Goal: Information Seeking & Learning: Learn about a topic

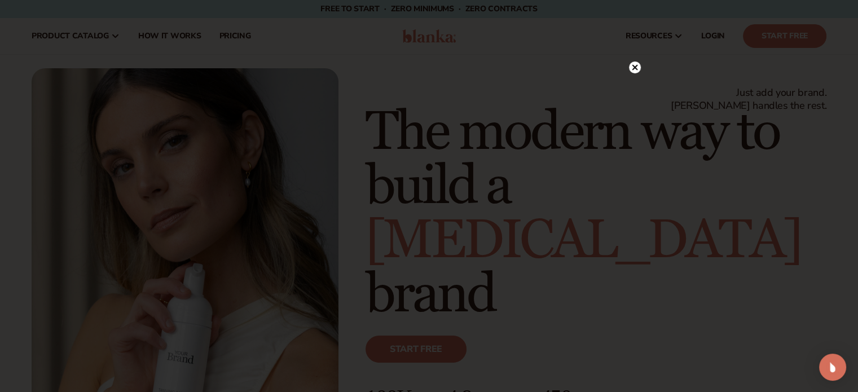
click at [636, 65] on icon at bounding box center [635, 68] width 6 height 6
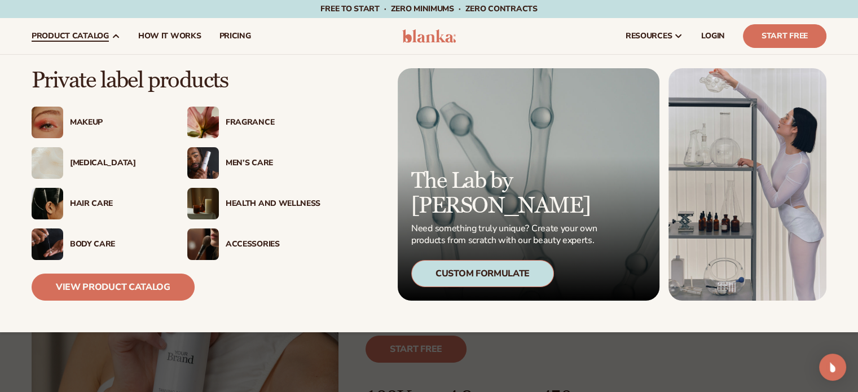
click at [248, 118] on div "Fragrance" at bounding box center [273, 123] width 95 height 10
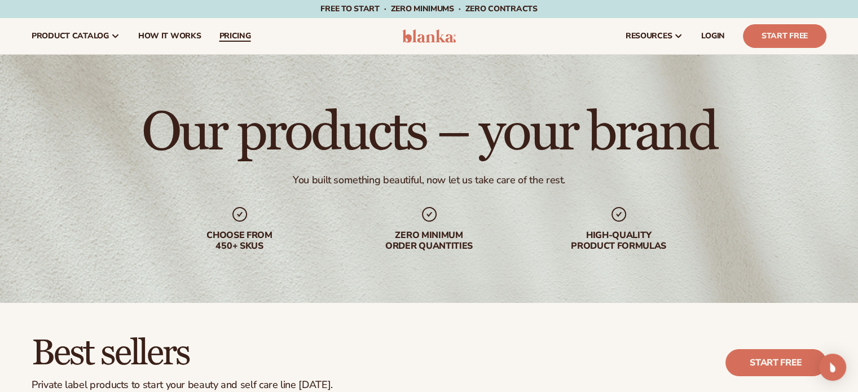
click at [228, 32] on span "pricing" at bounding box center [235, 36] width 32 height 9
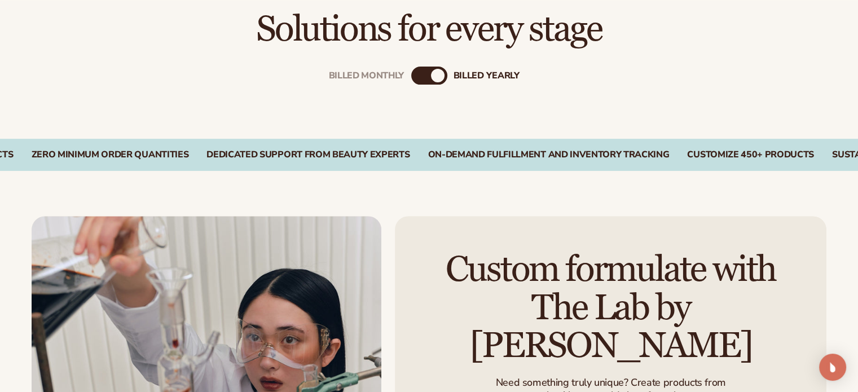
scroll to position [395, 0]
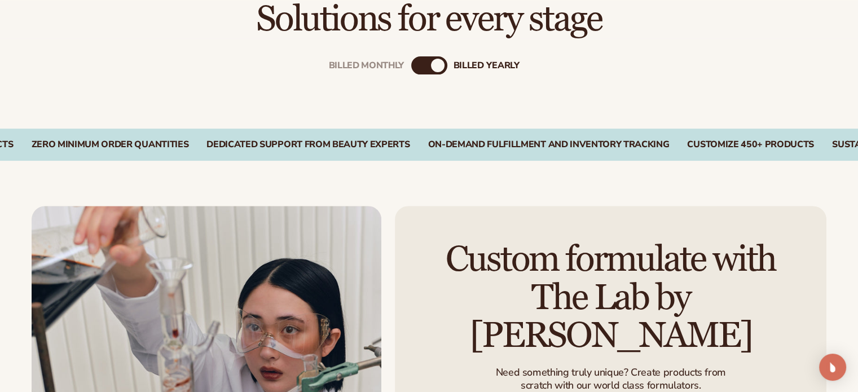
click at [417, 70] on div "Billed Monthly" at bounding box center [418, 66] width 14 height 14
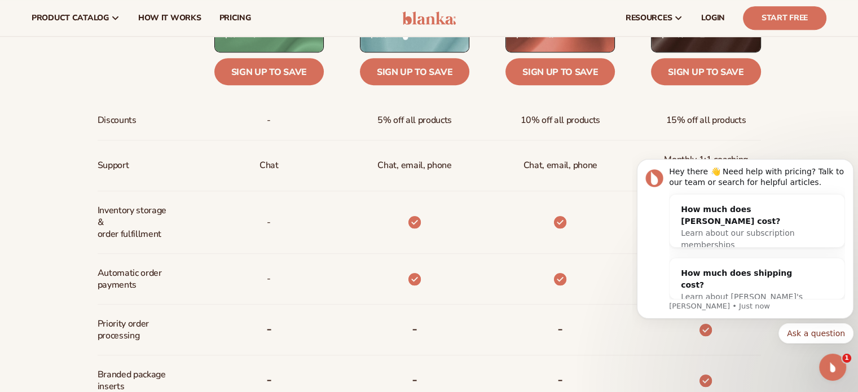
scroll to position [338, 0]
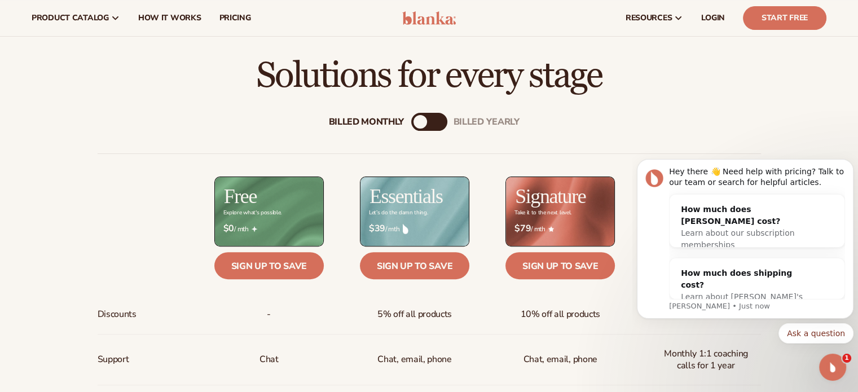
click at [431, 126] on div "Billed Monthly billed Yearly" at bounding box center [429, 122] width 36 height 18
click at [438, 119] on div "billed Yearly" at bounding box center [441, 122] width 14 height 14
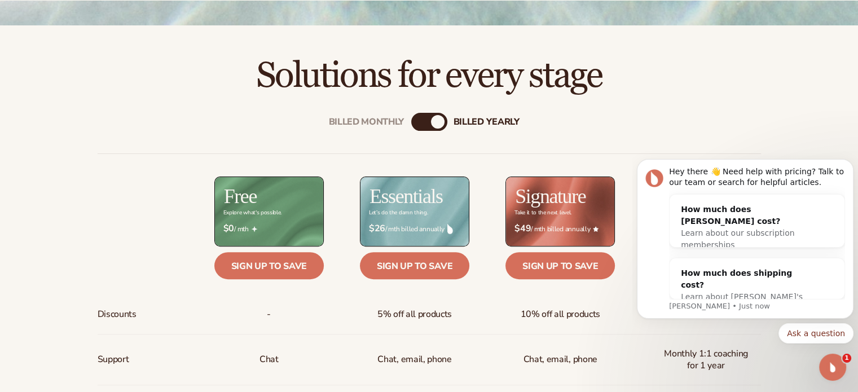
scroll to position [395, 0]
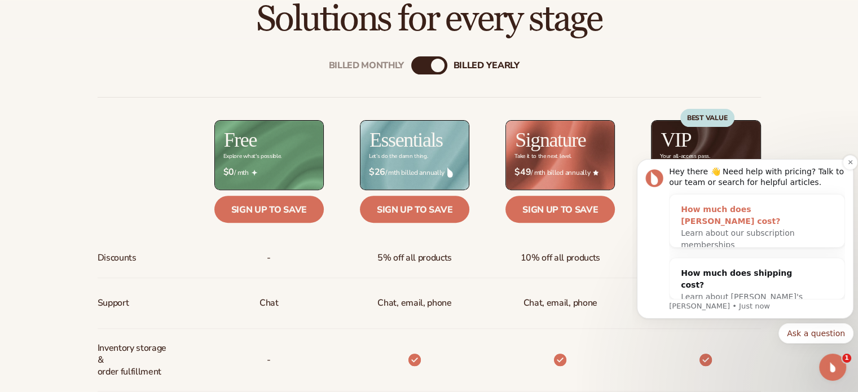
click at [752, 228] on span "Learn about our subscription memberships" at bounding box center [737, 238] width 113 height 21
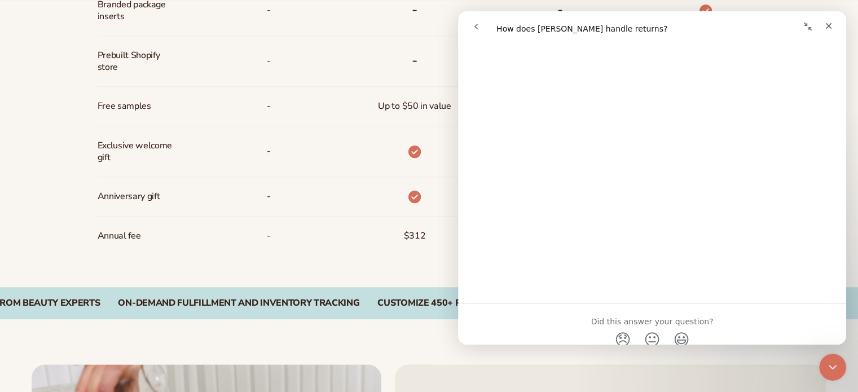
scroll to position [1220, 0]
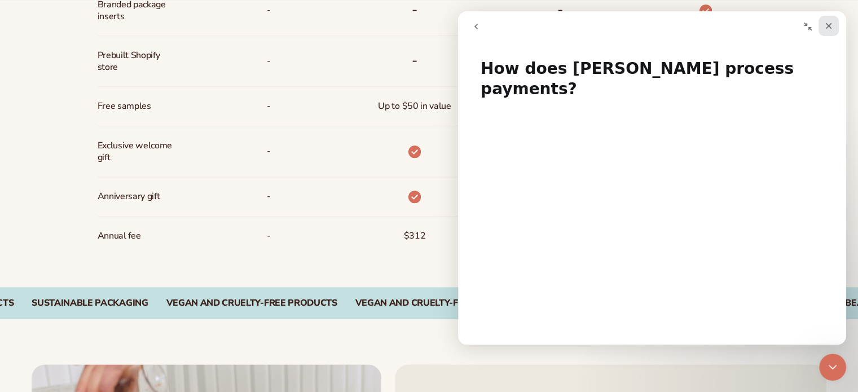
click at [821, 24] on div "Close" at bounding box center [828, 26] width 20 height 20
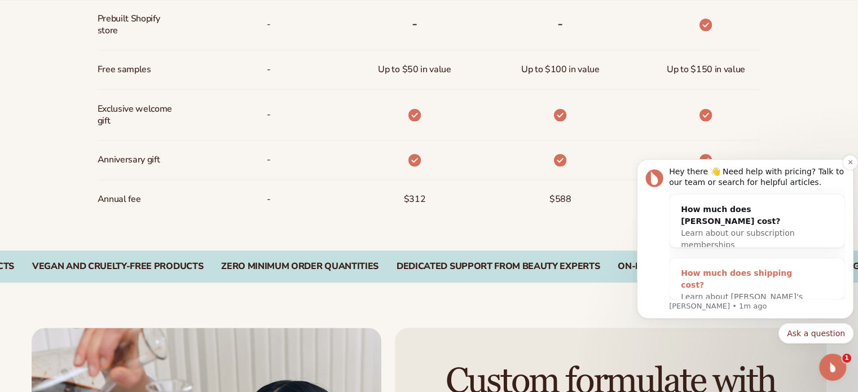
scroll to position [959, 0]
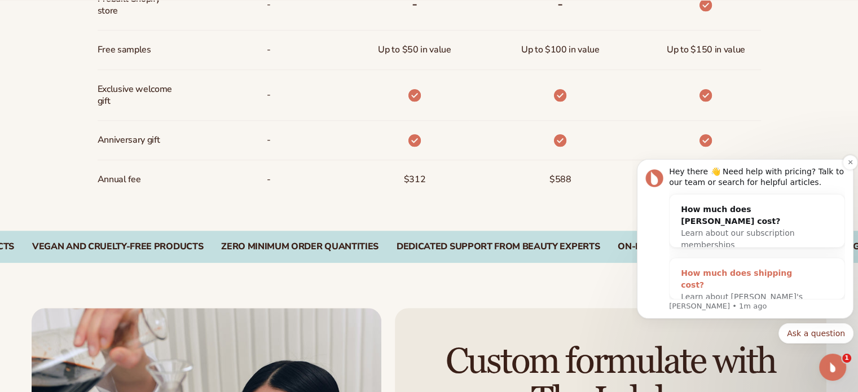
click at [752, 279] on div "How much does shipping cost?" at bounding box center [746, 279] width 130 height 24
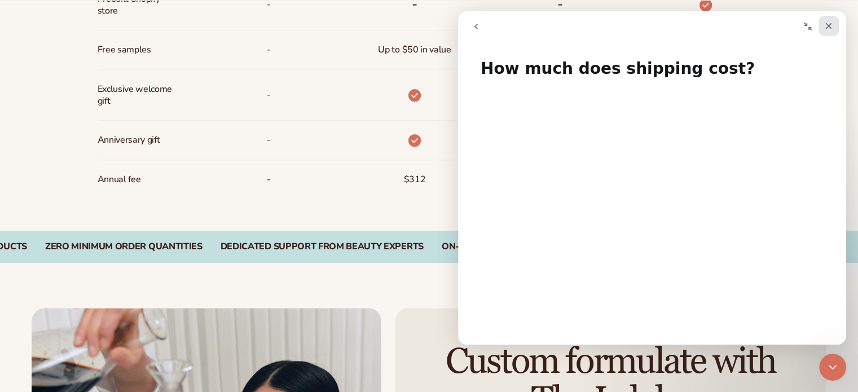
click at [831, 25] on icon "Close" at bounding box center [828, 25] width 9 height 9
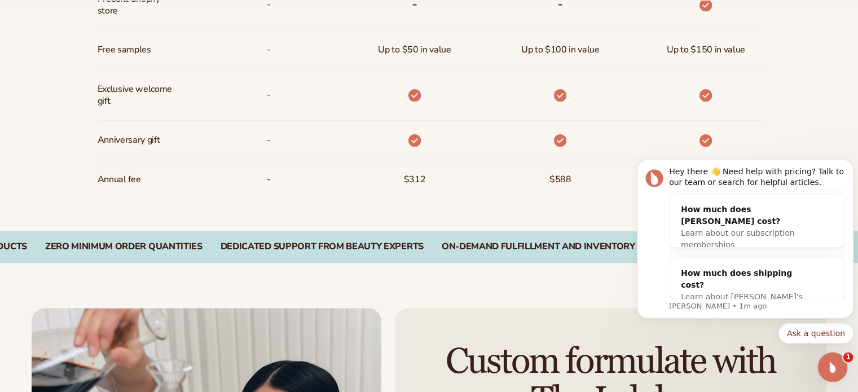
scroll to position [0, 0]
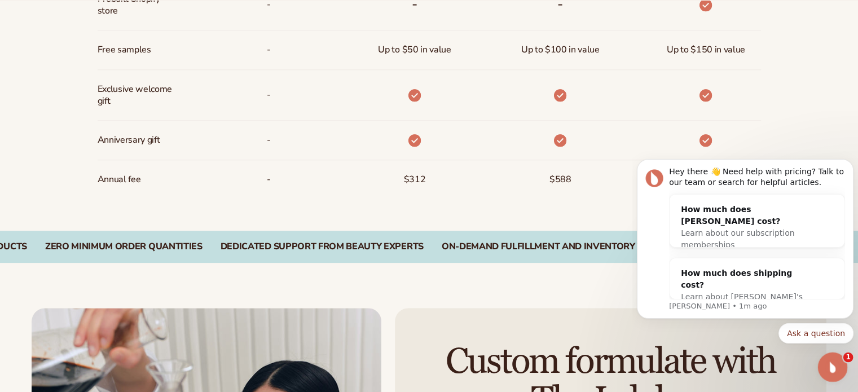
click at [834, 364] on icon "Open Intercom Messenger" at bounding box center [831, 365] width 19 height 19
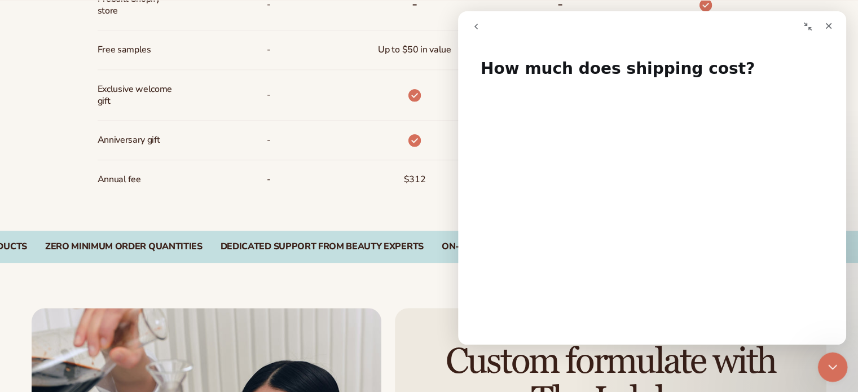
click at [830, 355] on div "Close Intercom Messenger" at bounding box center [830, 365] width 27 height 27
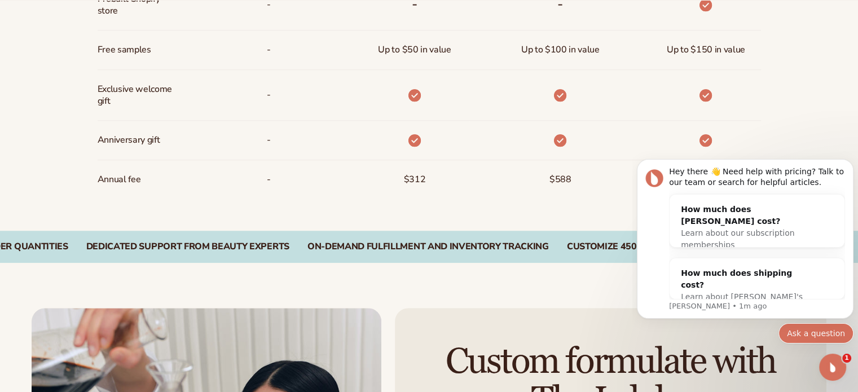
click at [830, 338] on button "Ask a question" at bounding box center [815, 333] width 75 height 20
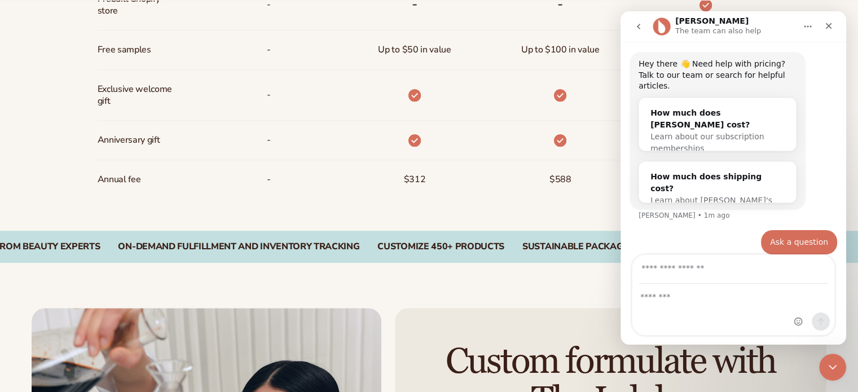
scroll to position [37, 0]
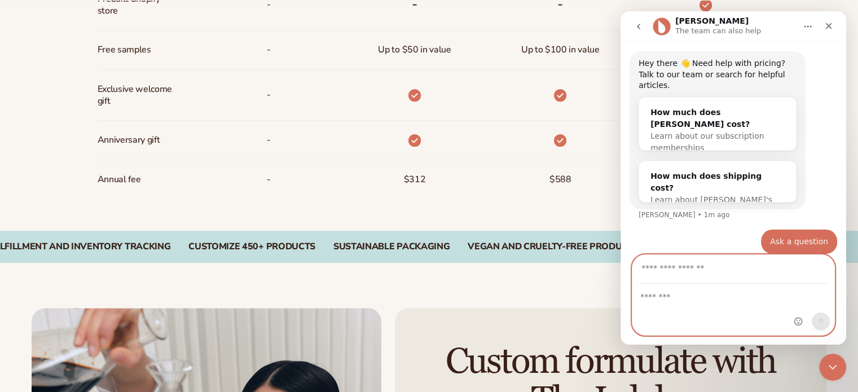
click at [692, 298] on textarea "Message…" at bounding box center [733, 293] width 202 height 19
type textarea "*"
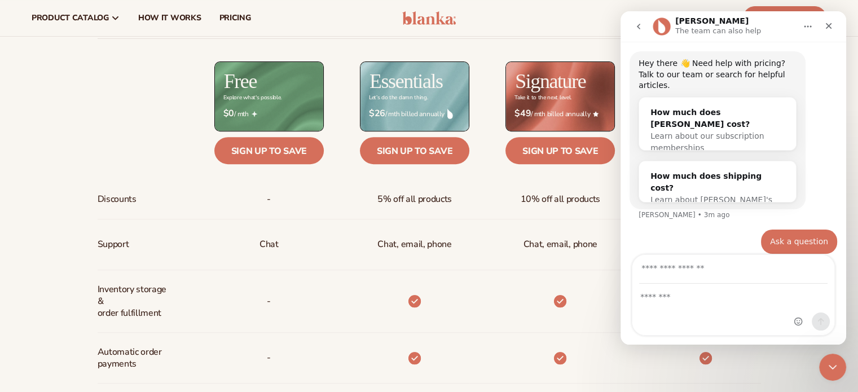
scroll to position [451, 0]
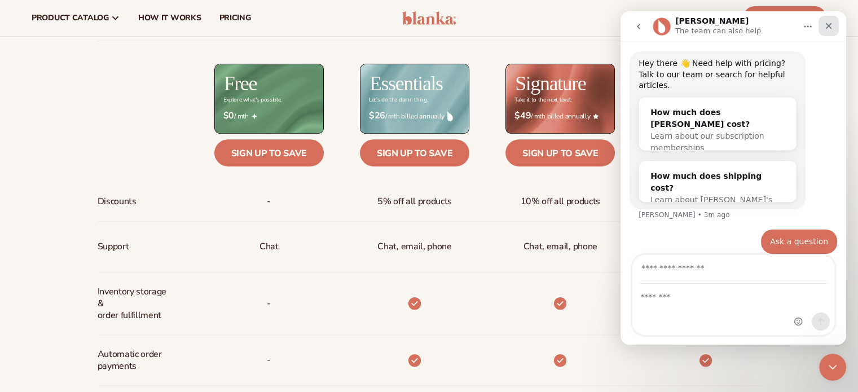
click at [826, 24] on icon "Close" at bounding box center [829, 26] width 6 height 6
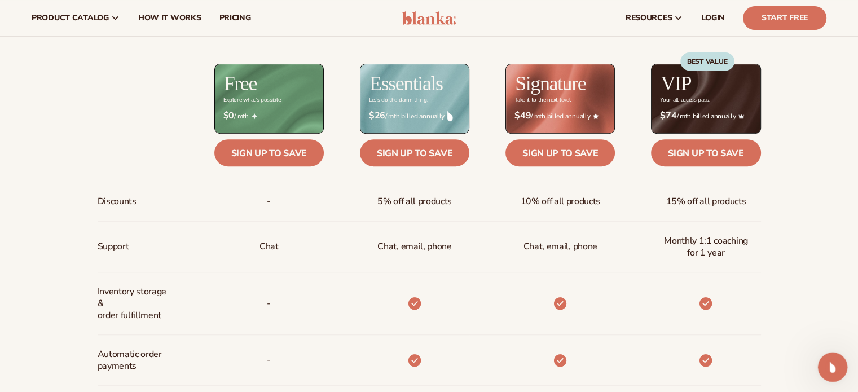
click at [837, 367] on icon "Open Intercom Messenger" at bounding box center [831, 365] width 19 height 19
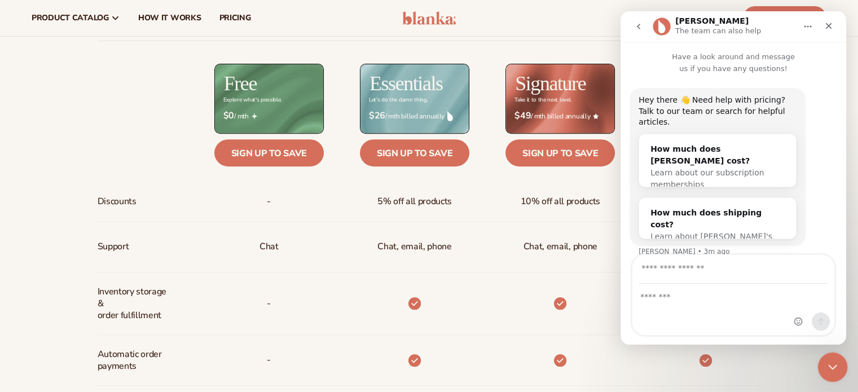
scroll to position [37, 0]
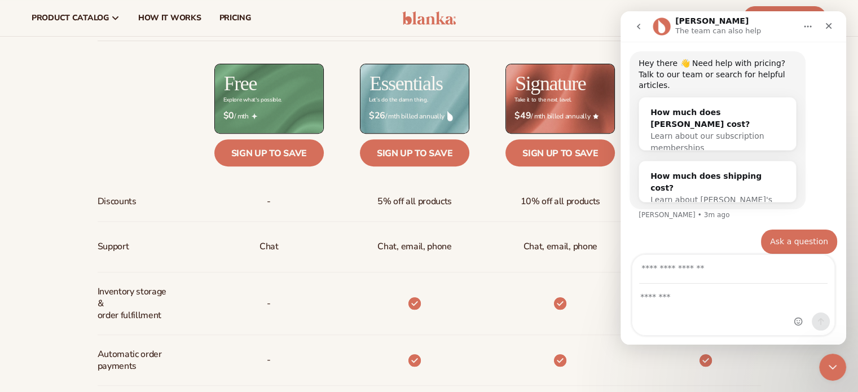
click at [637, 21] on button "go back" at bounding box center [638, 26] width 21 height 21
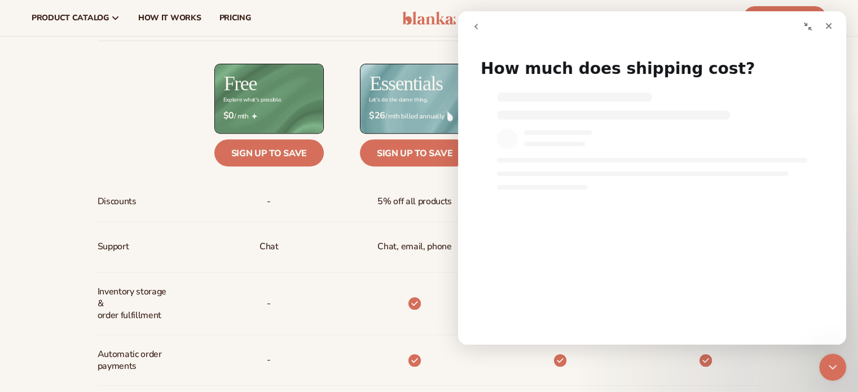
scroll to position [0, 0]
click at [474, 25] on icon "go back" at bounding box center [476, 26] width 9 height 9
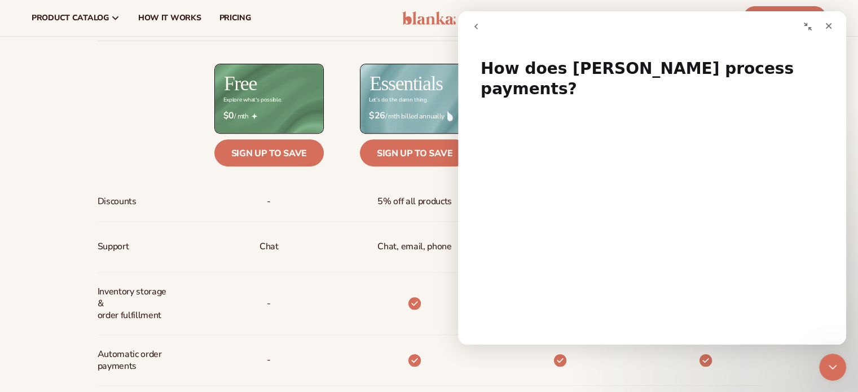
click at [475, 26] on icon "go back" at bounding box center [475, 27] width 3 height 6
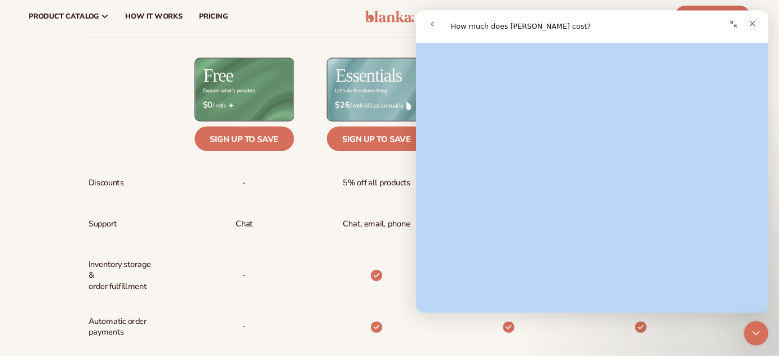
scroll to position [83, 0]
drag, startPoint x: 482, startPoint y: 68, endPoint x: 750, endPoint y: 222, distance: 309.0
click at [750, 222] on div "How much does Blanka cost? Did this answer your question? 😞 😐 😃 Open in help ce…" at bounding box center [652, 195] width 388 height 297
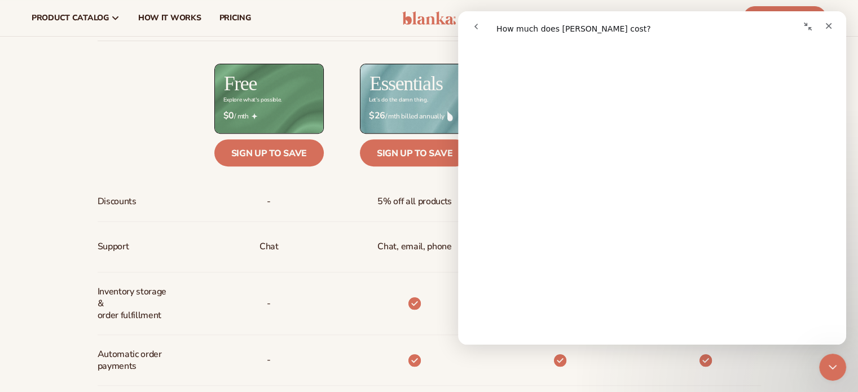
drag, startPoint x: 557, startPoint y: 31, endPoint x: 574, endPoint y: 33, distance: 17.1
click at [557, 31] on div "Intercom messenger" at bounding box center [557, 26] width 184 height 21
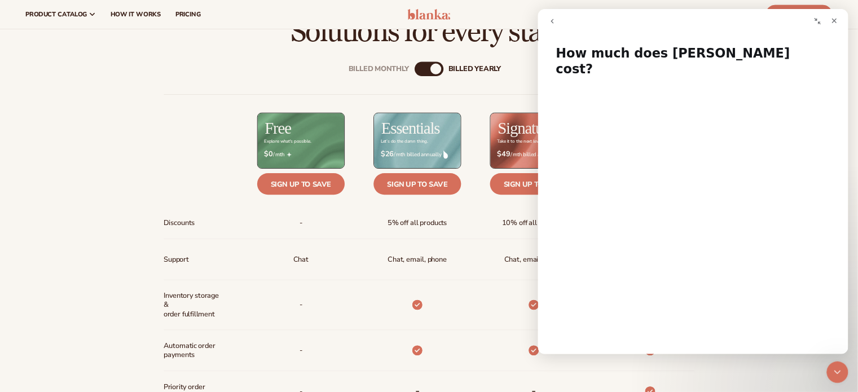
scroll to position [0, 0]
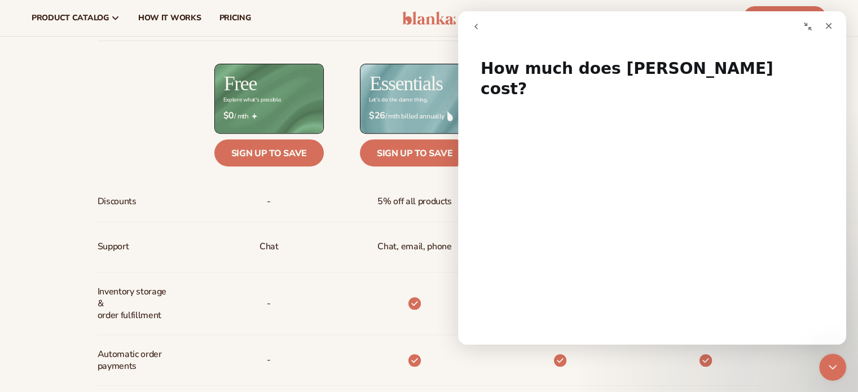
click at [176, 100] on div at bounding box center [138, 98] width 81 height 69
click at [833, 24] on div "Close" at bounding box center [828, 26] width 20 height 20
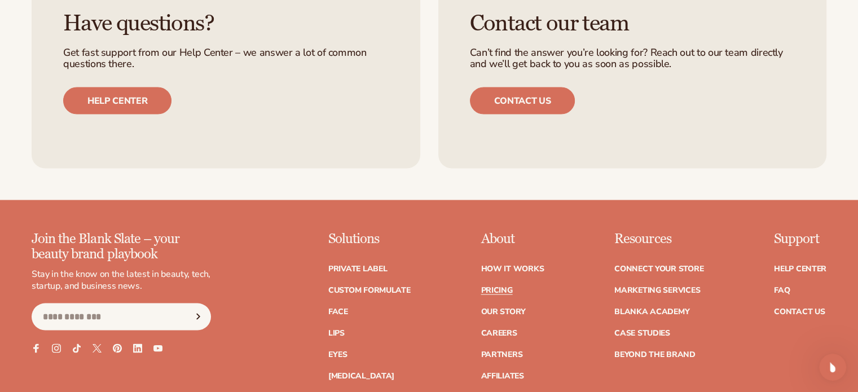
scroll to position [2200, 0]
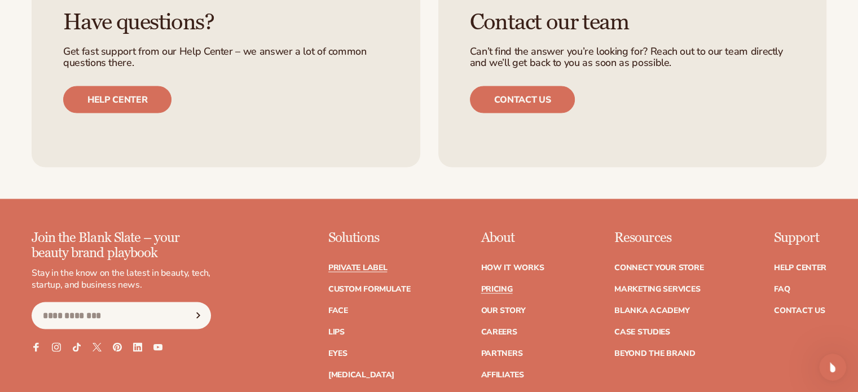
click at [375, 267] on link "Private label" at bounding box center [357, 268] width 59 height 8
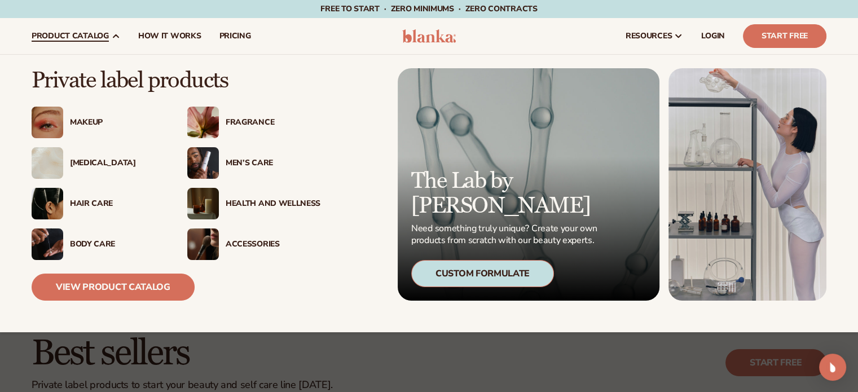
click at [246, 124] on div "Fragrance" at bounding box center [273, 123] width 95 height 10
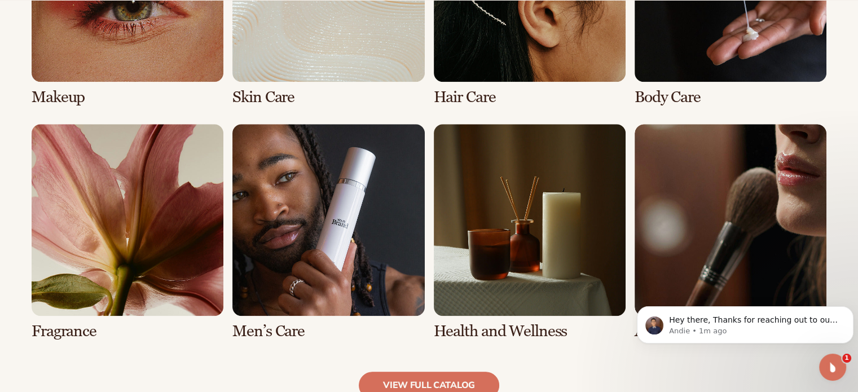
scroll to position [1072, 0]
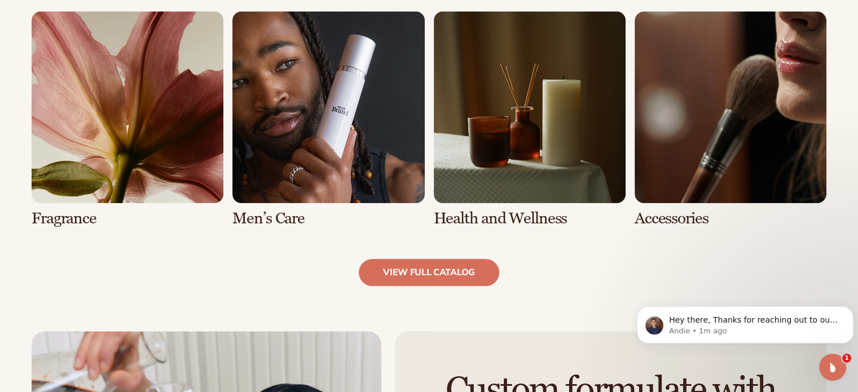
click at [138, 186] on link "5 / 8" at bounding box center [128, 119] width 192 height 216
click at [429, 274] on link "view full catalog" at bounding box center [429, 272] width 140 height 27
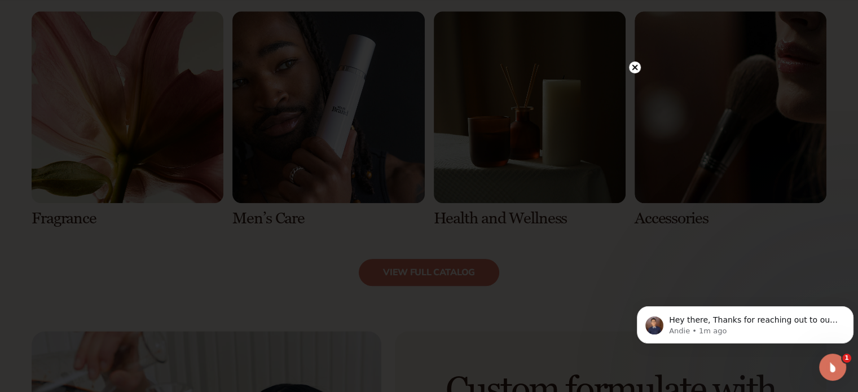
click at [637, 63] on circle at bounding box center [635, 67] width 12 height 12
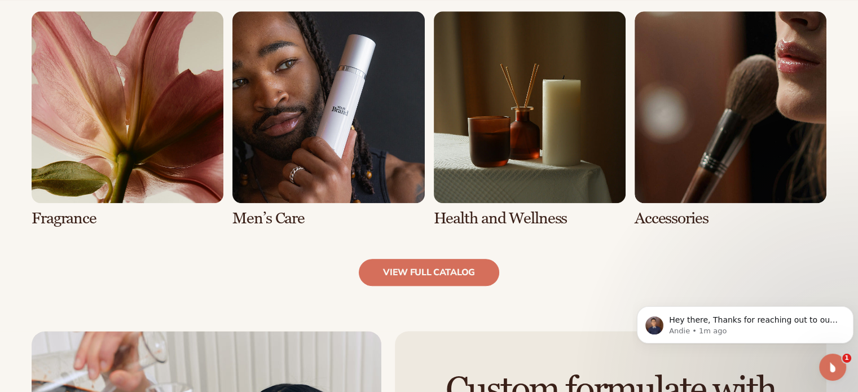
click at [63, 171] on link "5 / 8" at bounding box center [128, 119] width 192 height 216
